Goal: Task Accomplishment & Management: Use online tool/utility

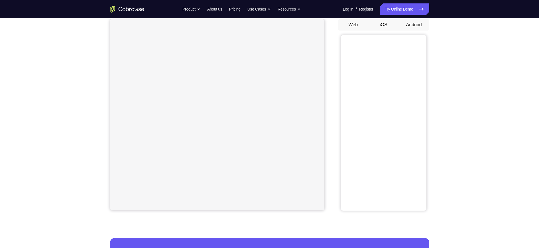
scroll to position [55, 0]
click at [417, 25] on button "Android" at bounding box center [414, 24] width 31 height 11
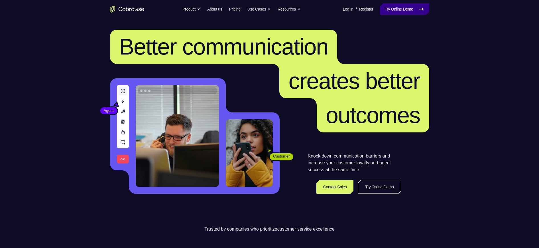
click at [406, 7] on link "Try Online Demo" at bounding box center [404, 8] width 49 height 11
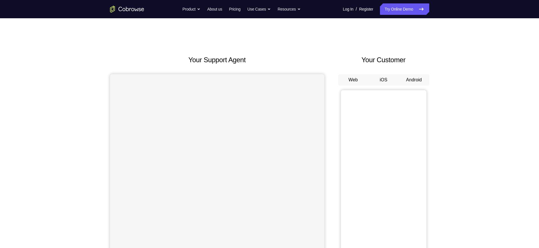
click at [419, 80] on button "Android" at bounding box center [414, 79] width 31 height 11
click at [414, 84] on button "Android" at bounding box center [414, 79] width 31 height 11
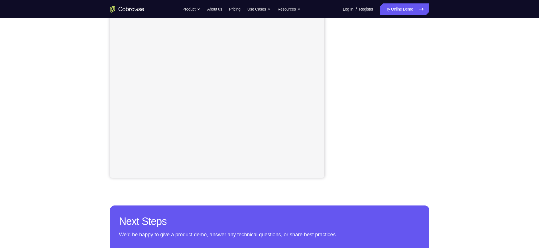
scroll to position [88, 0]
